Goal: Transaction & Acquisition: Obtain resource

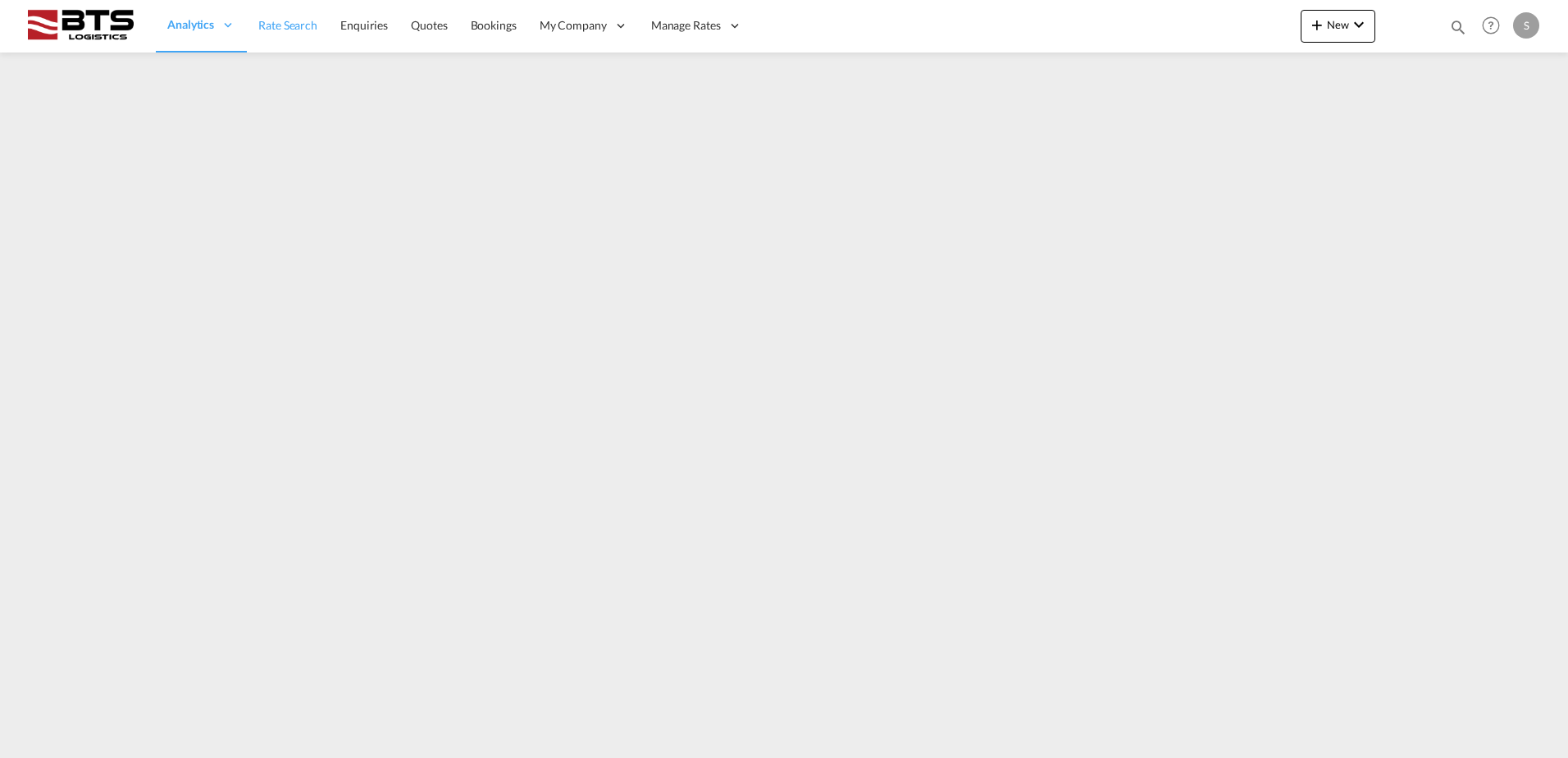
click at [263, 27] on span "Rate Search" at bounding box center [288, 25] width 59 height 14
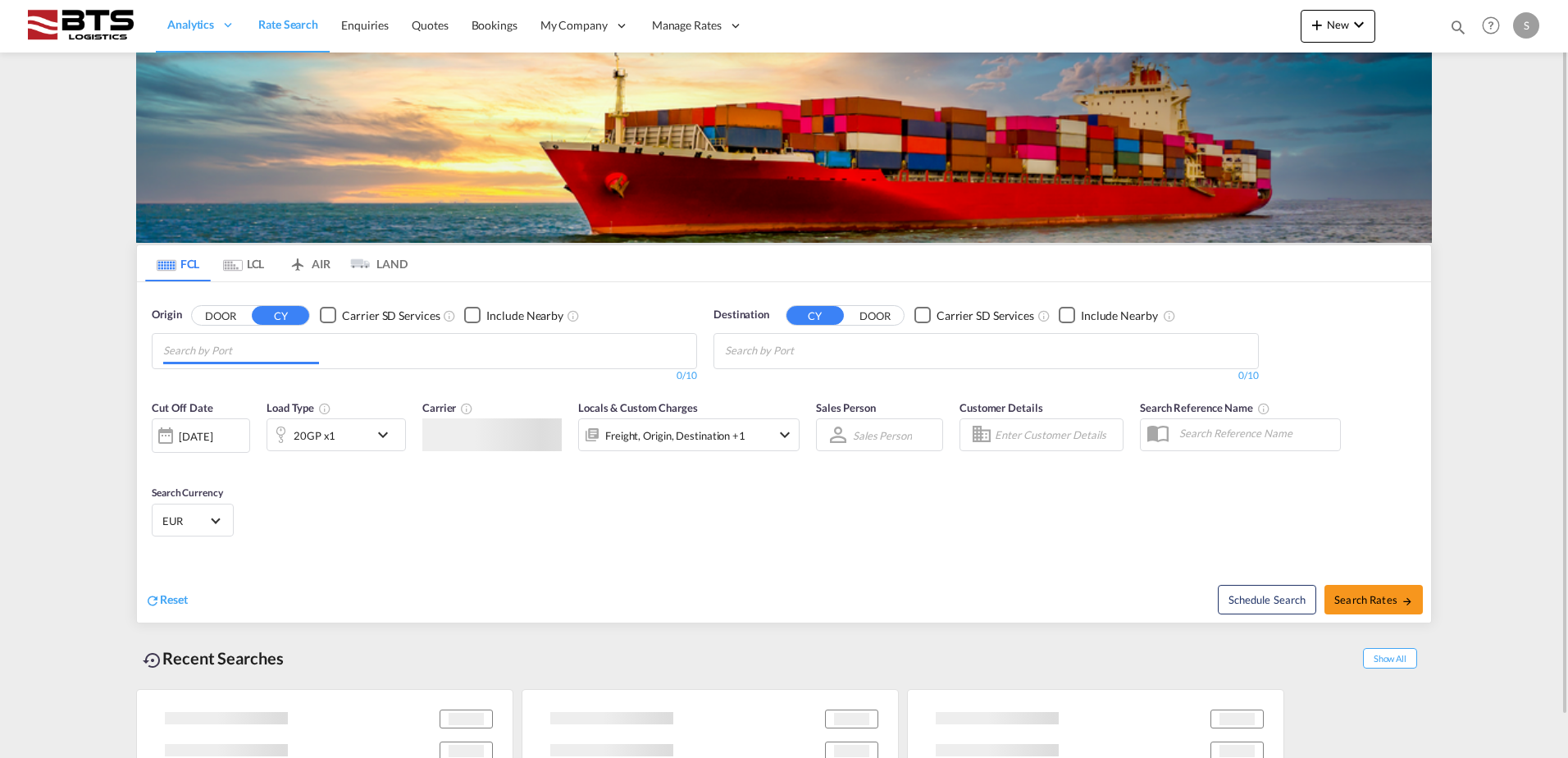
click at [269, 352] on input "Chips input." at bounding box center [241, 351] width 156 height 26
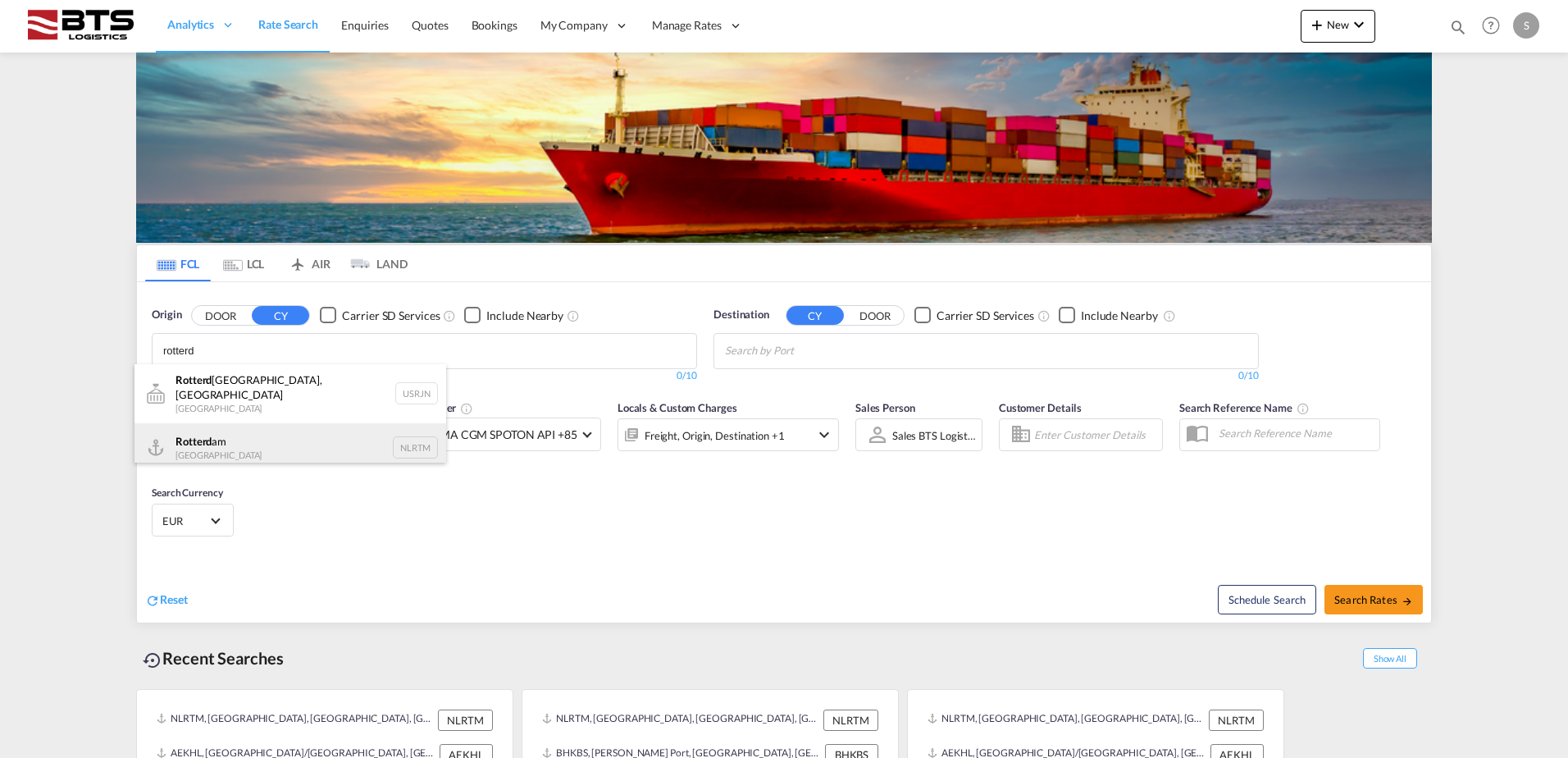
type input "rotterd"
click at [255, 426] on div "Rotterd am [GEOGRAPHIC_DATA] NLRTM" at bounding box center [290, 448] width 311 height 50
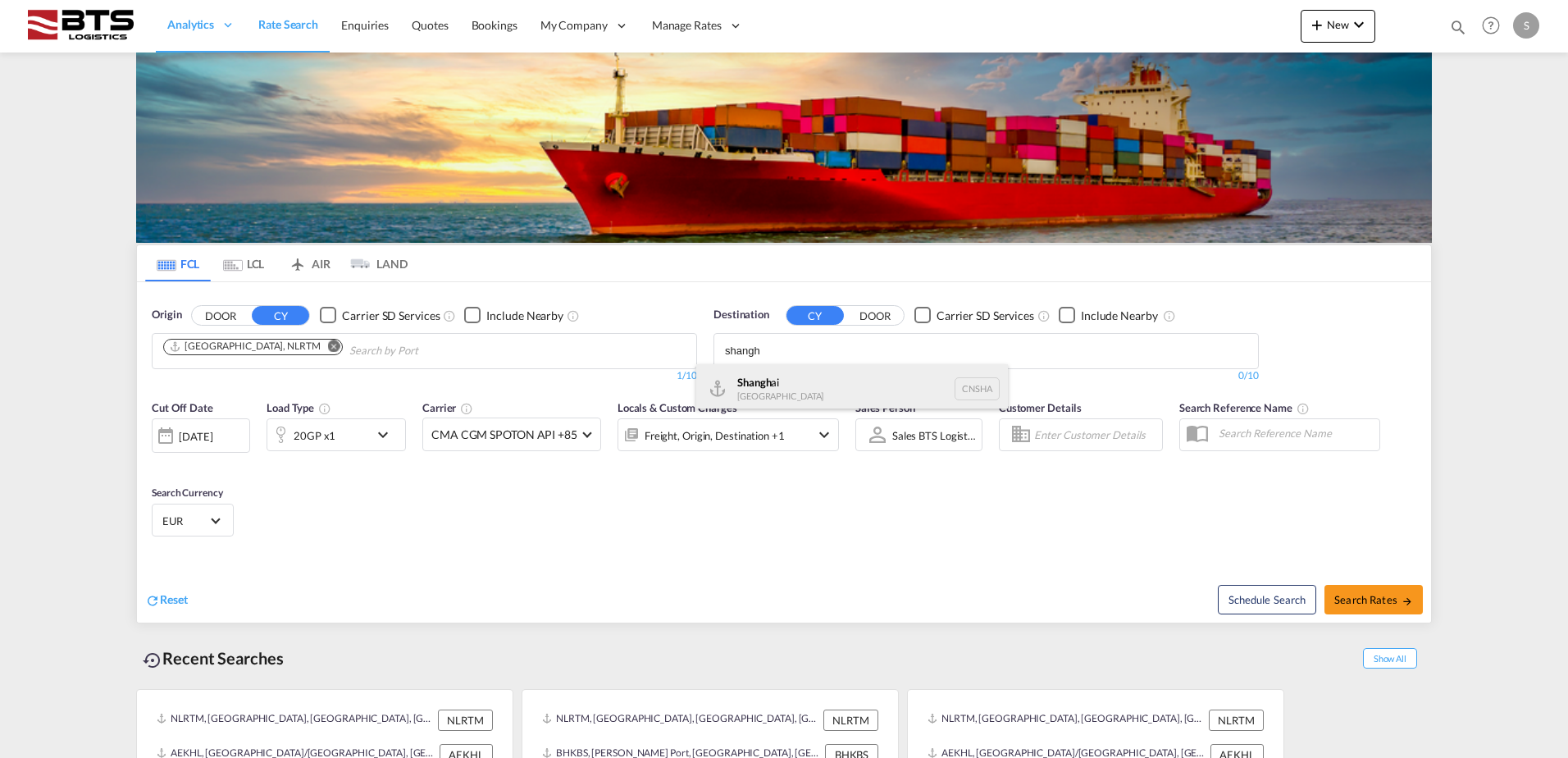
type input "shangh"
click at [773, 388] on div "Shangh ai China [GEOGRAPHIC_DATA]" at bounding box center [852, 389] width 311 height 50
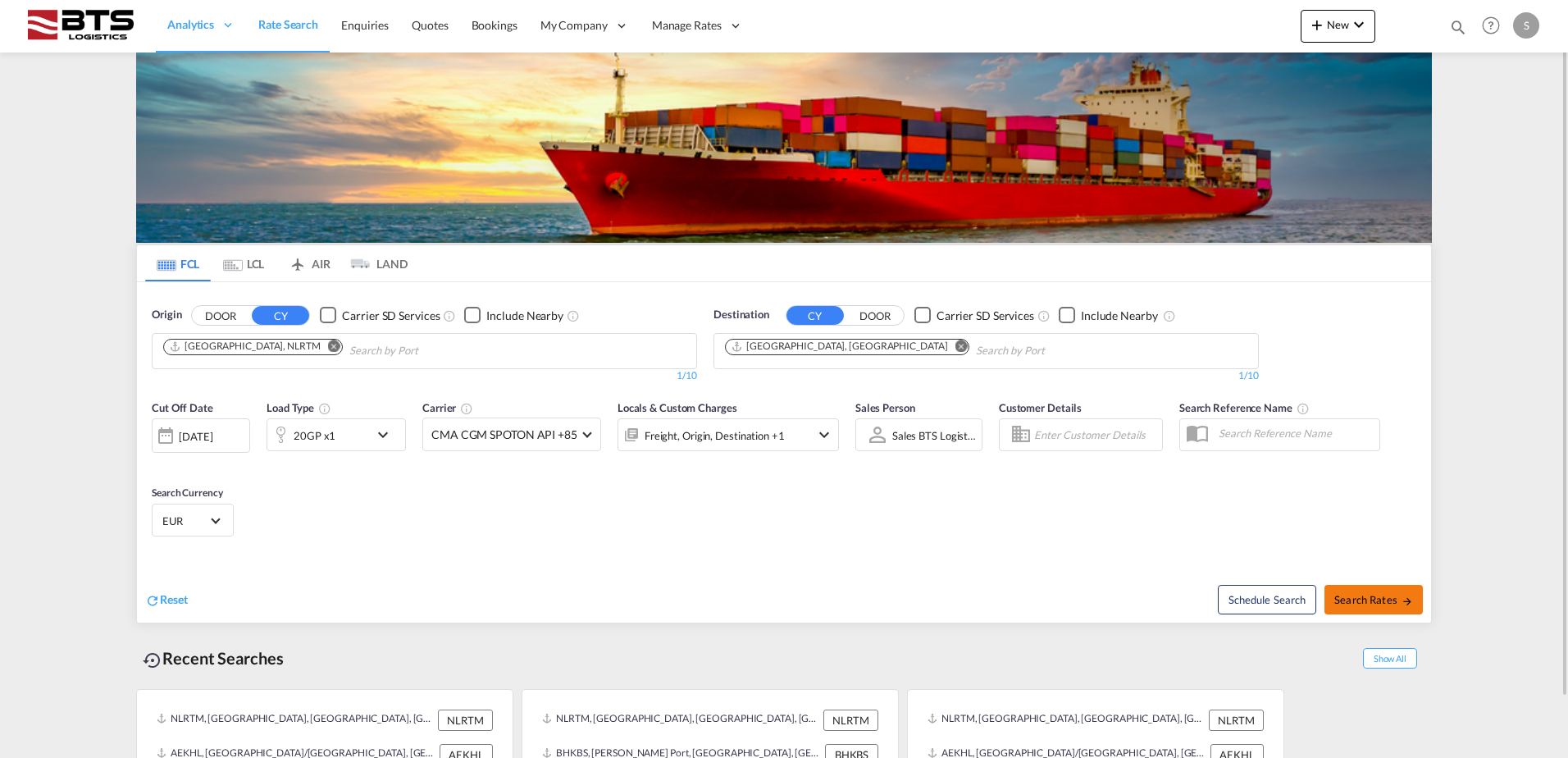
click at [1375, 596] on span "Search Rates" at bounding box center [1373, 599] width 79 height 13
type input "NLRTM to CNSHA / [DATE]"
